Goal: Task Accomplishment & Management: Manage account settings

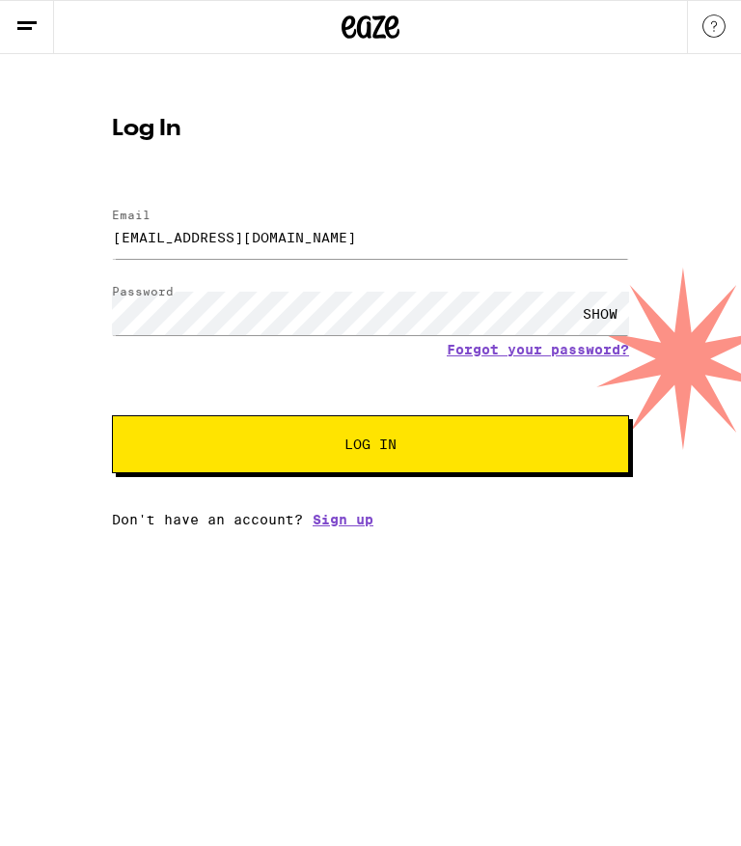
click at [445, 443] on span "Log In" at bounding box center [370, 444] width 361 height 14
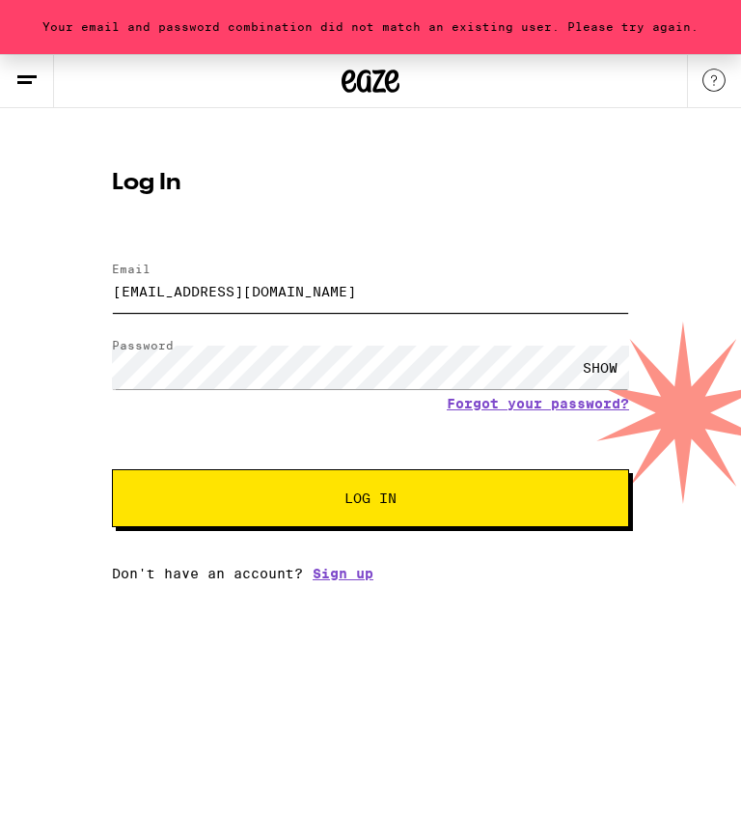
click at [276, 286] on input "Wilkja@yahoo.com" at bounding box center [370, 290] width 517 height 43
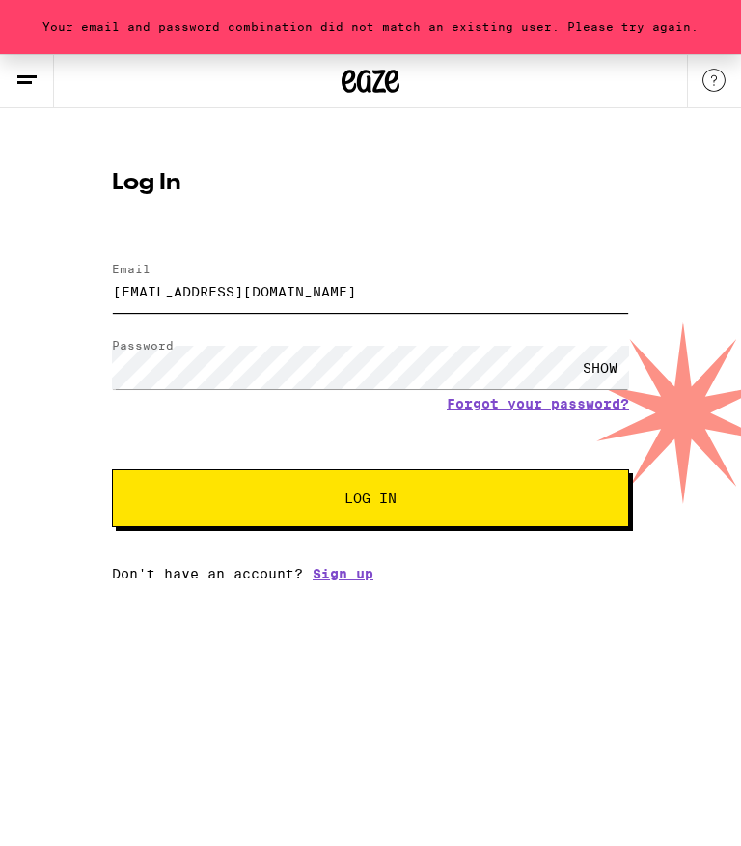
type input "Wilkja@yahoo.com"
click at [410, 504] on span "Log In" at bounding box center [370, 498] width 361 height 14
click at [371, 501] on button "Log In" at bounding box center [370, 498] width 517 height 58
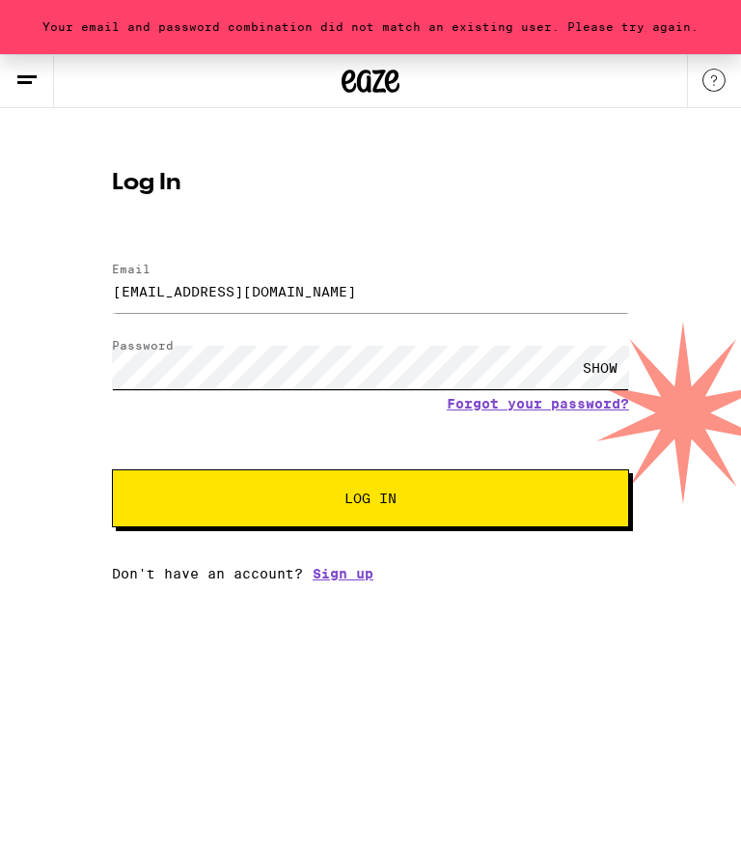
click at [371, 501] on button "Log In" at bounding box center [370, 498] width 517 height 58
click at [465, 499] on button "Log In" at bounding box center [370, 498] width 517 height 58
click at [458, 499] on span "Log In" at bounding box center [370, 498] width 361 height 14
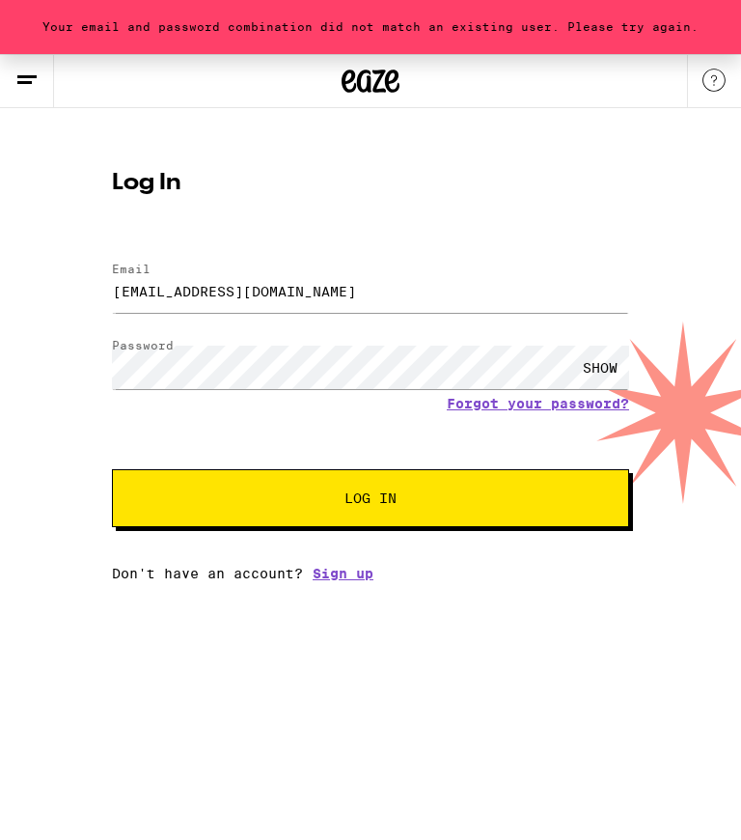
click at [539, 440] on form "Email Email Wilkja@yahoo.com Password Password SHOW Forgot your password? Log In" at bounding box center [370, 385] width 517 height 284
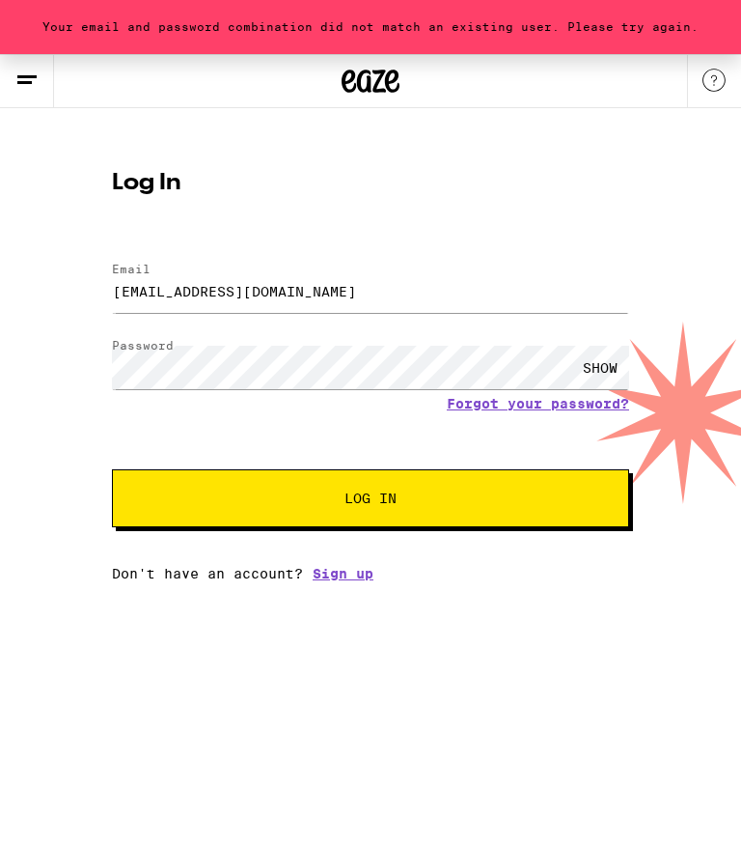
click at [445, 480] on button "Log In" at bounding box center [370, 498] width 517 height 58
click at [526, 410] on form "Email Email Wilkja@yahoo.com Password Password SHOW Forgot your password? Log In" at bounding box center [370, 385] width 517 height 284
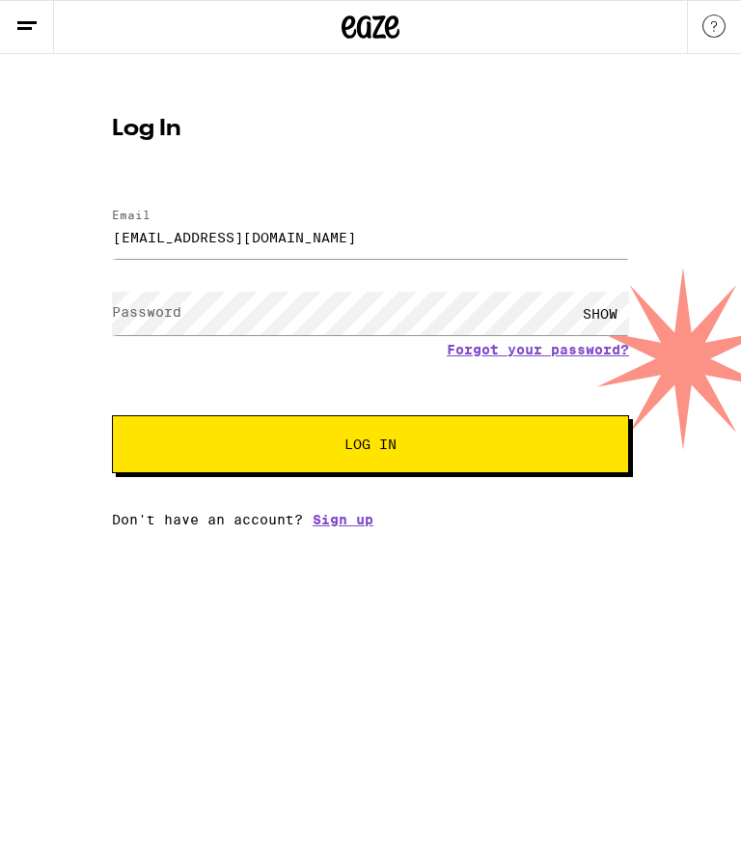
type input "[EMAIL_ADDRESS][DOMAIN_NAME]"
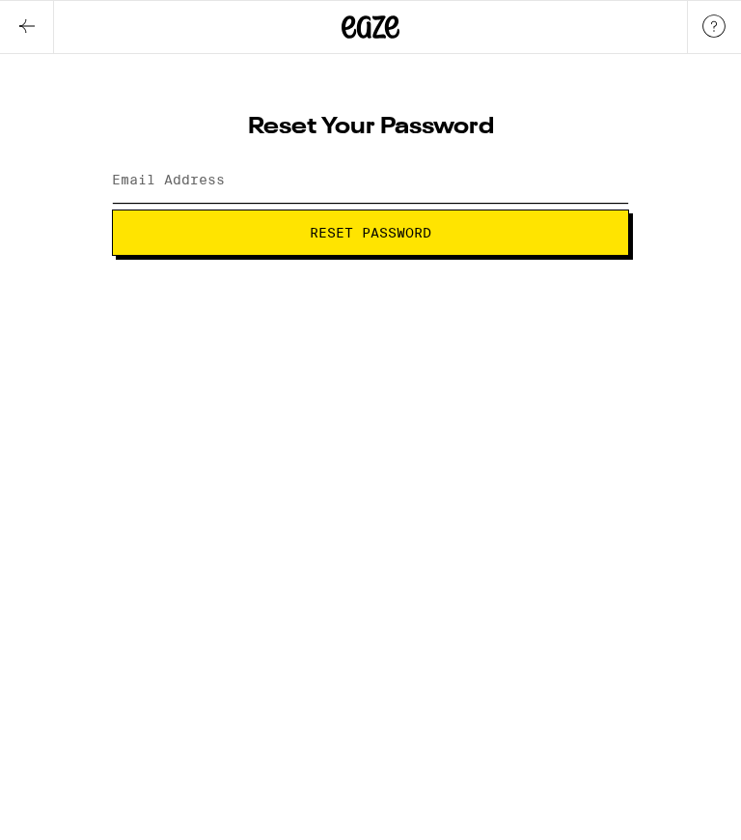
click at [227, 172] on input "Email Address" at bounding box center [370, 180] width 517 height 43
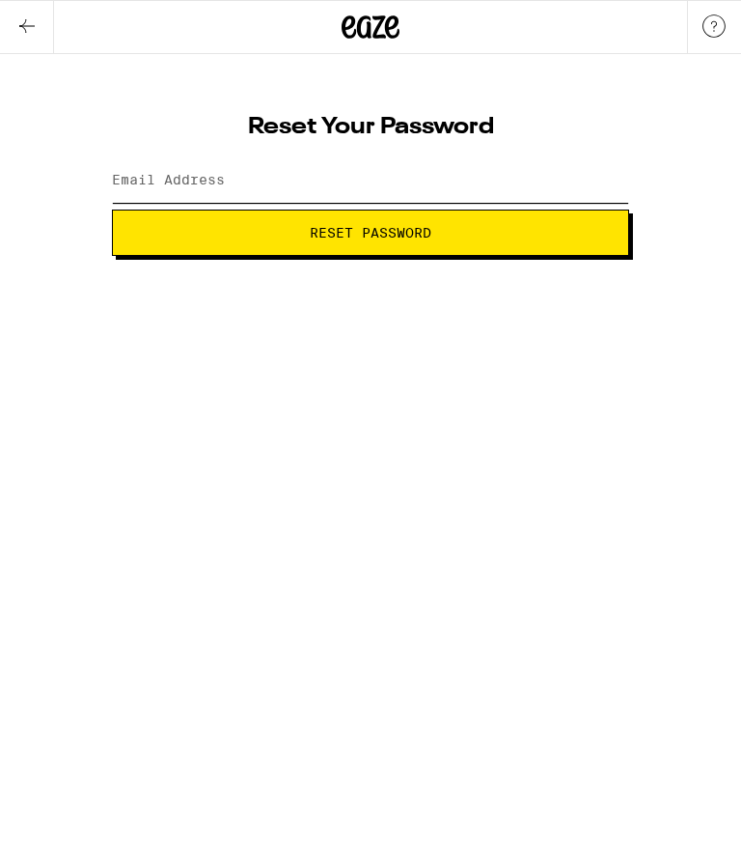
type input "W"
type input "[EMAIL_ADDRESS][DOMAIN_NAME]"
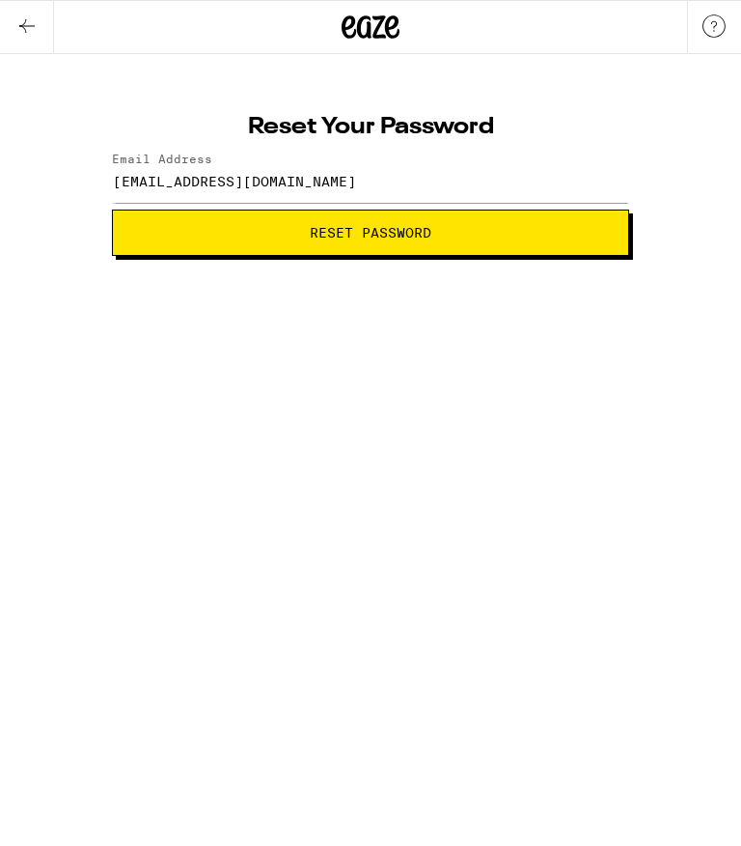
click at [330, 230] on span "Reset Password" at bounding box center [371, 233] width 122 height 14
